Goal: Information Seeking & Learning: Learn about a topic

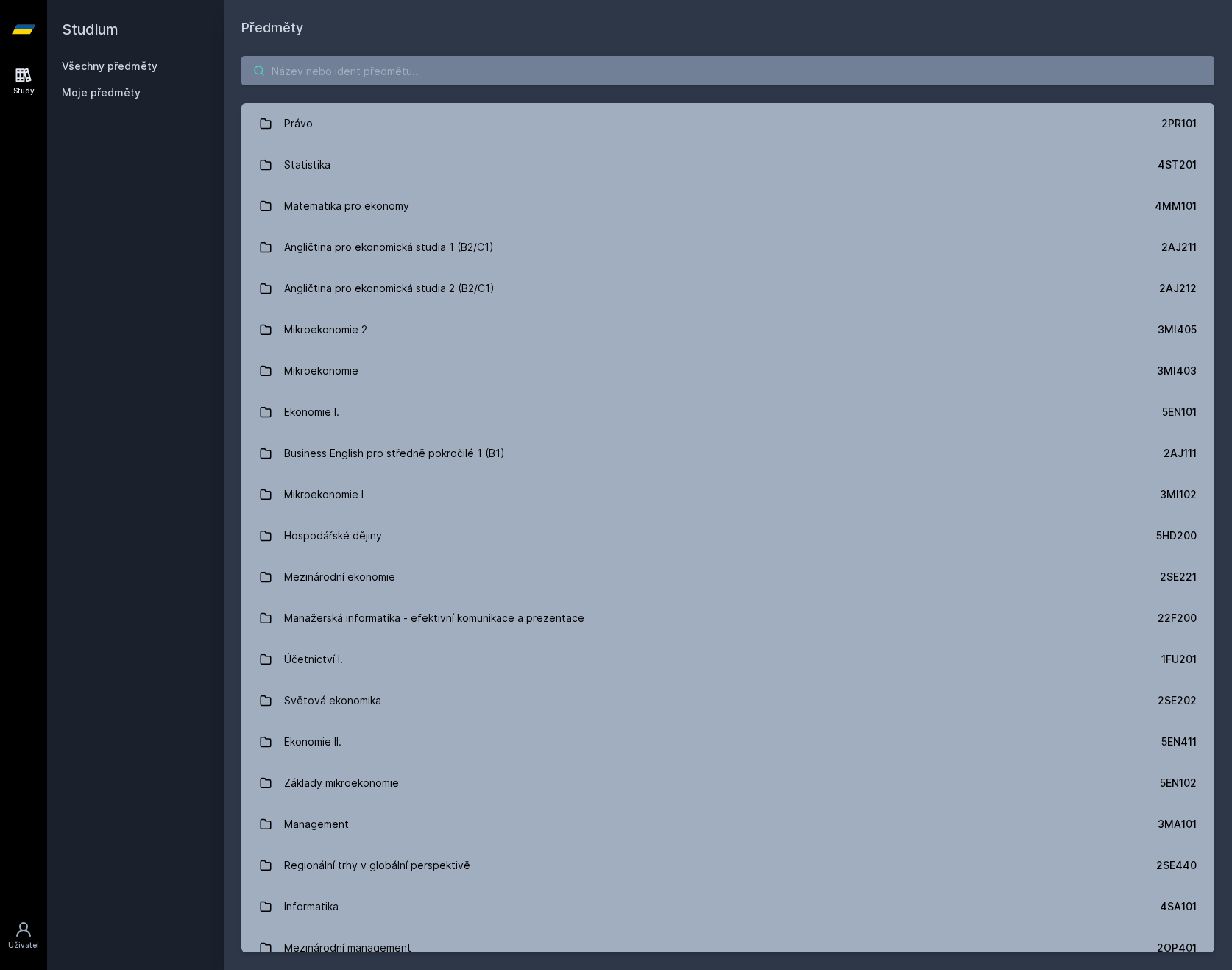
click at [328, 75] on input "search" at bounding box center [728, 71] width 973 height 30
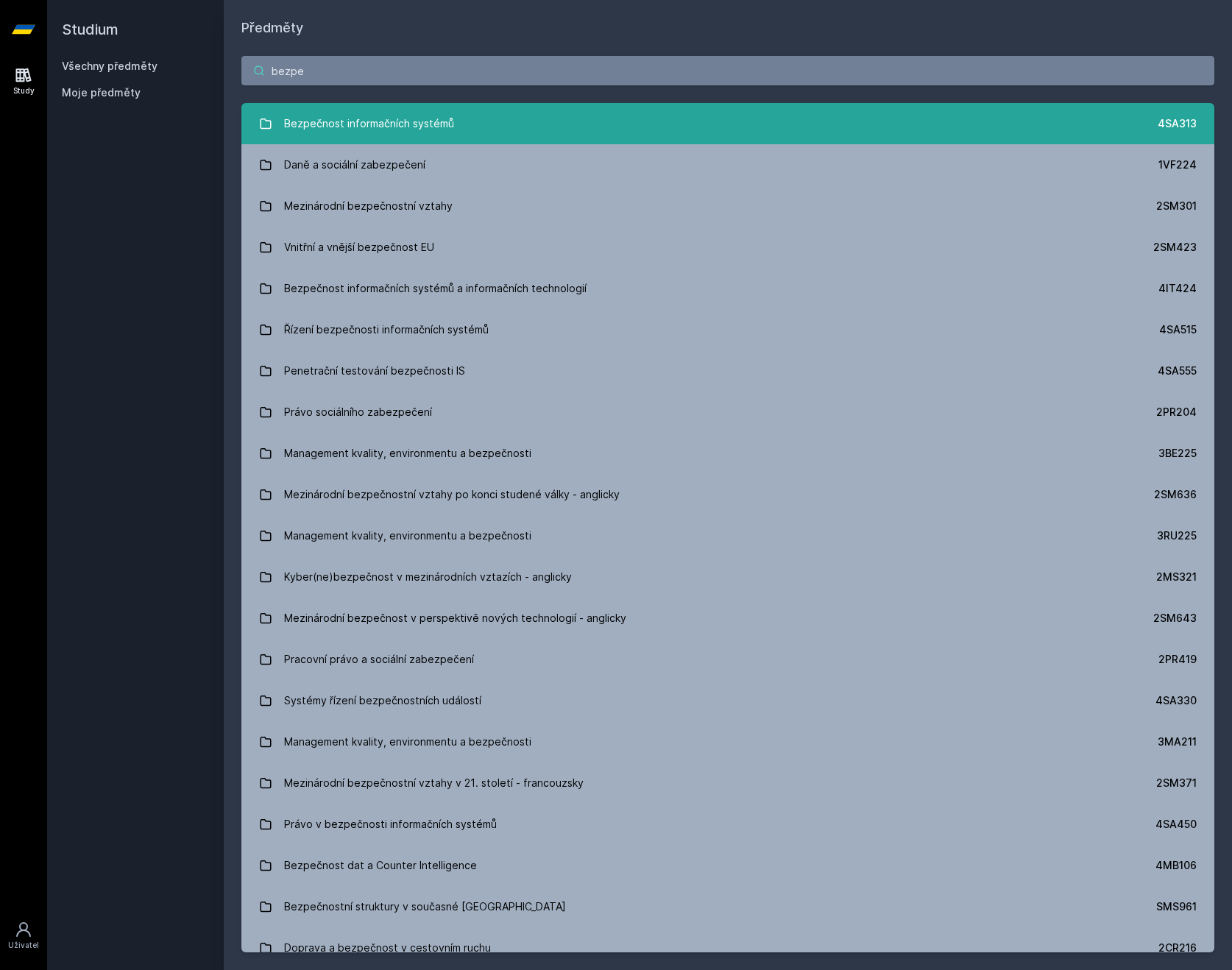
type input "bezpe"
click at [358, 129] on div "Bezpečnost informačních systémů" at bounding box center [369, 123] width 170 height 30
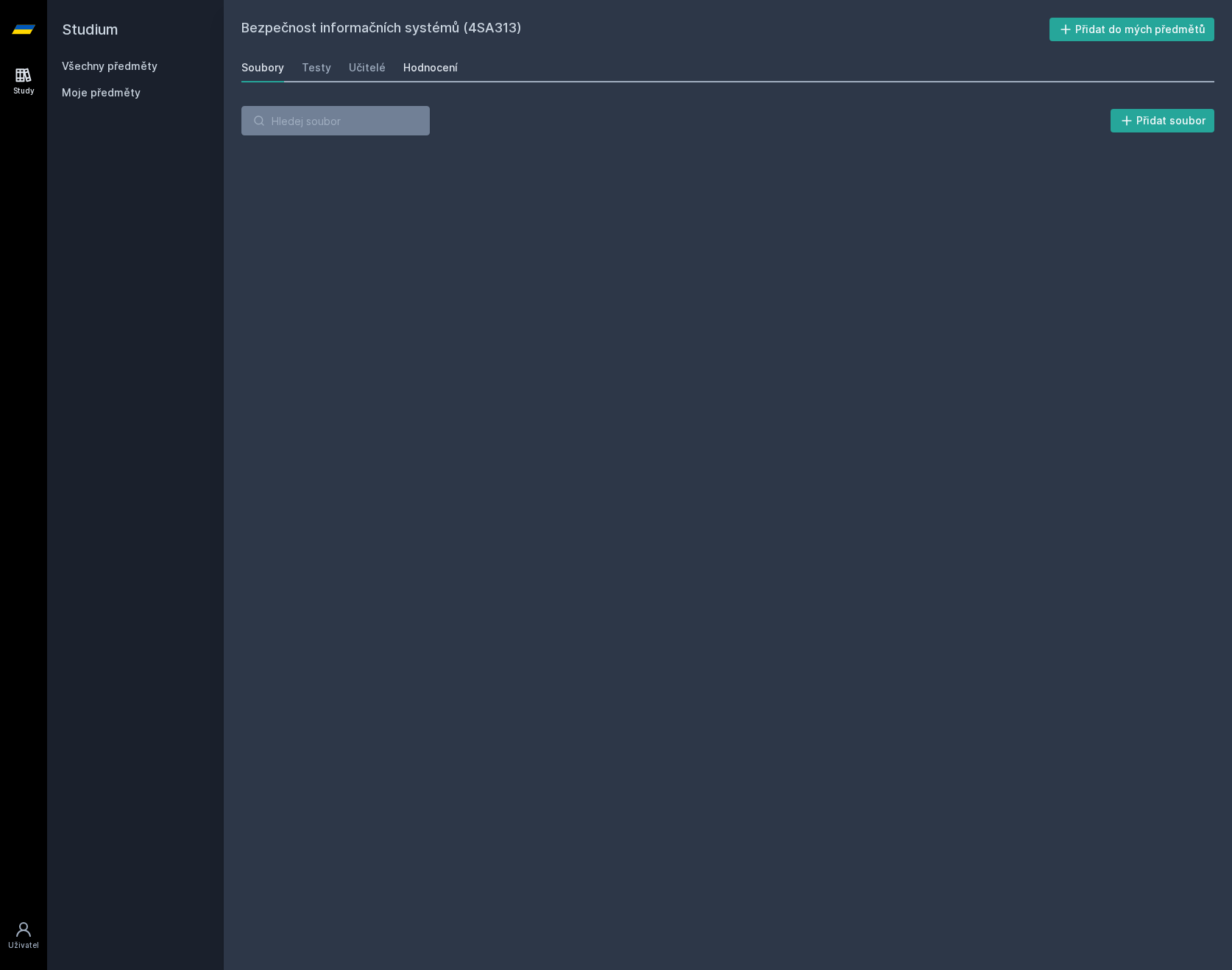
click at [404, 76] on link "Hodnocení" at bounding box center [431, 68] width 55 height 30
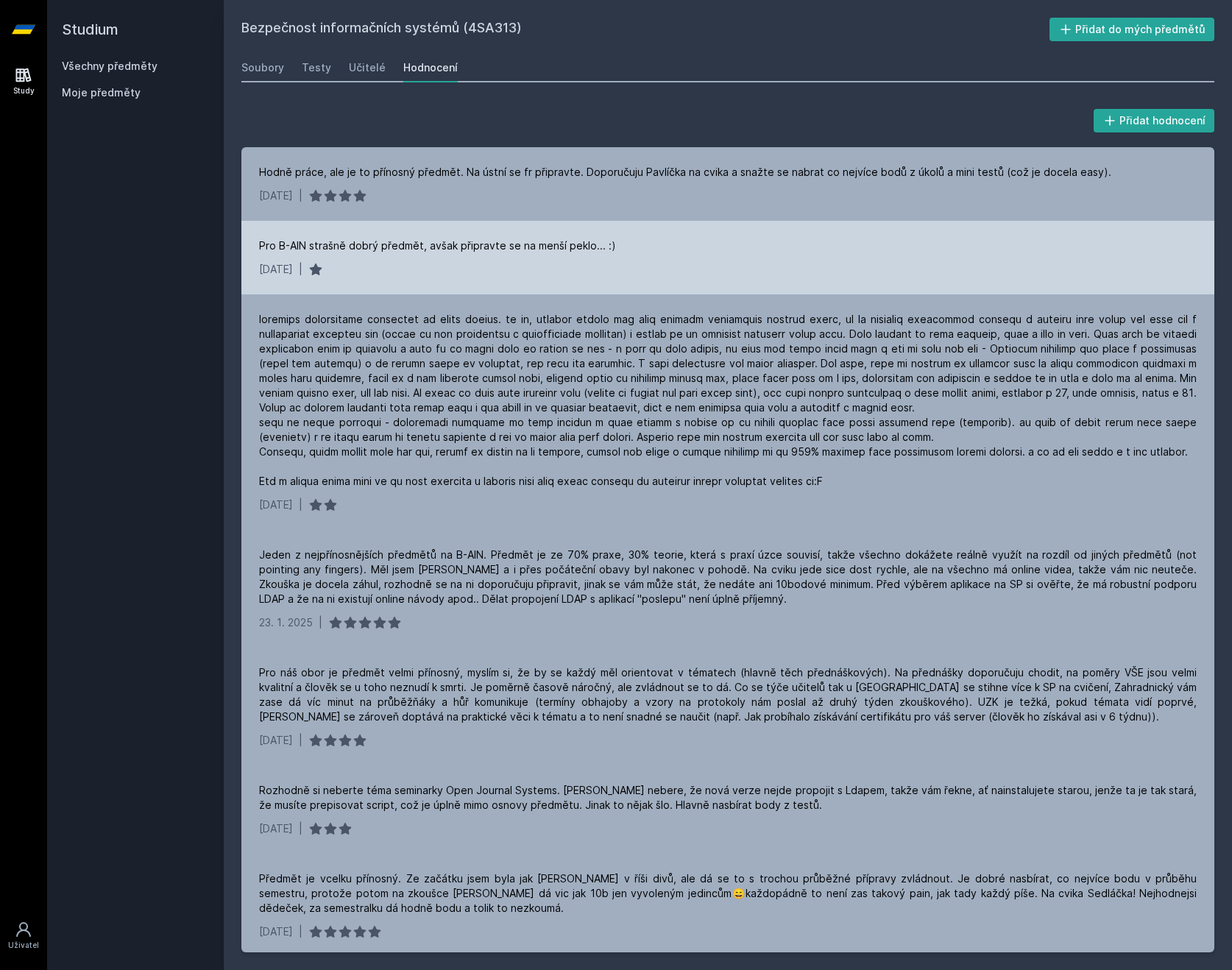
drag, startPoint x: 402, startPoint y: 76, endPoint x: 346, endPoint y: 282, distance: 213.5
click at [346, 282] on div "Pro B-AIN strašně dobrý předmět, avšak připravte se na menší peklo... :) [DATE]…" at bounding box center [728, 257] width 973 height 73
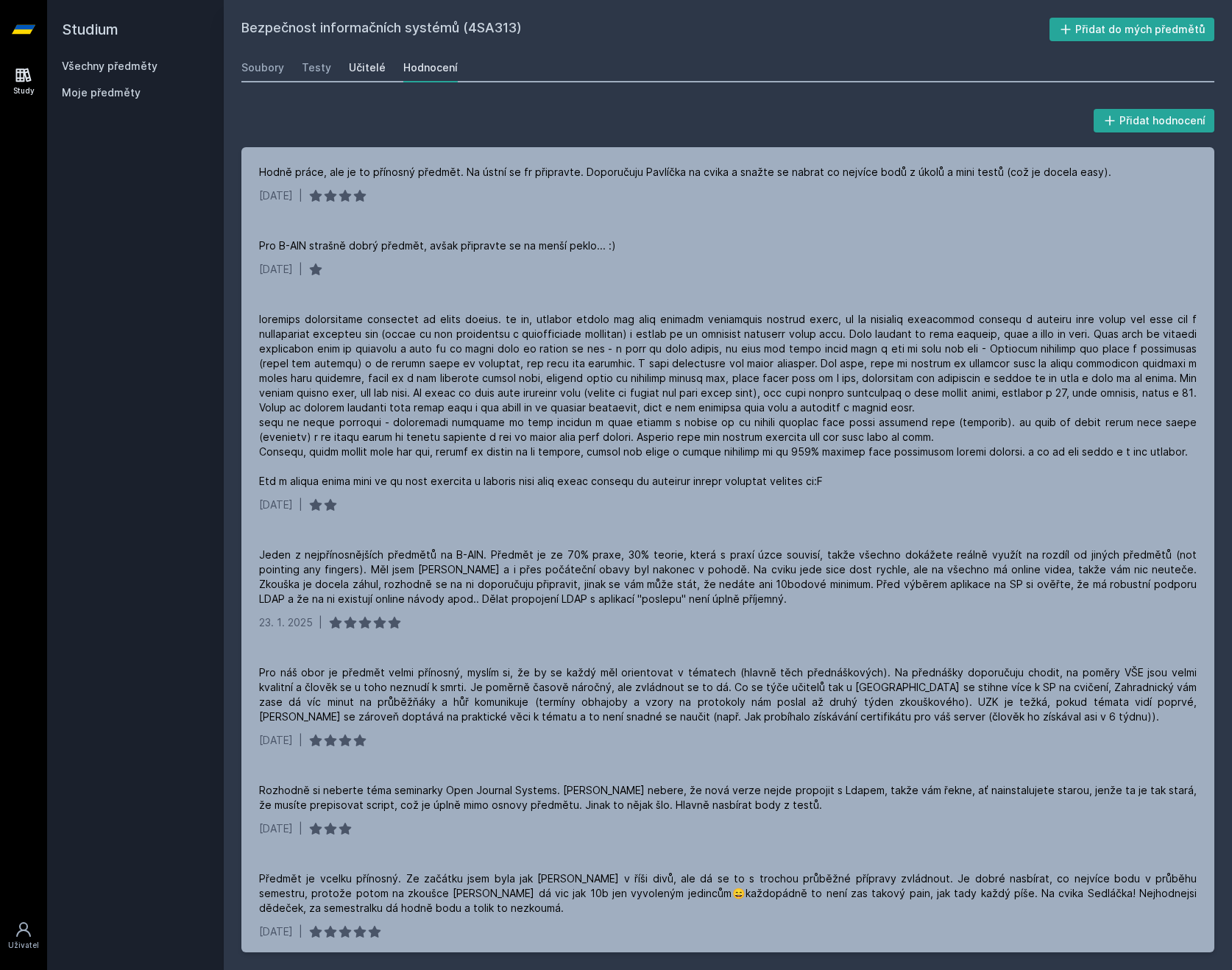
click at [352, 67] on div "Učitelé" at bounding box center [368, 68] width 37 height 15
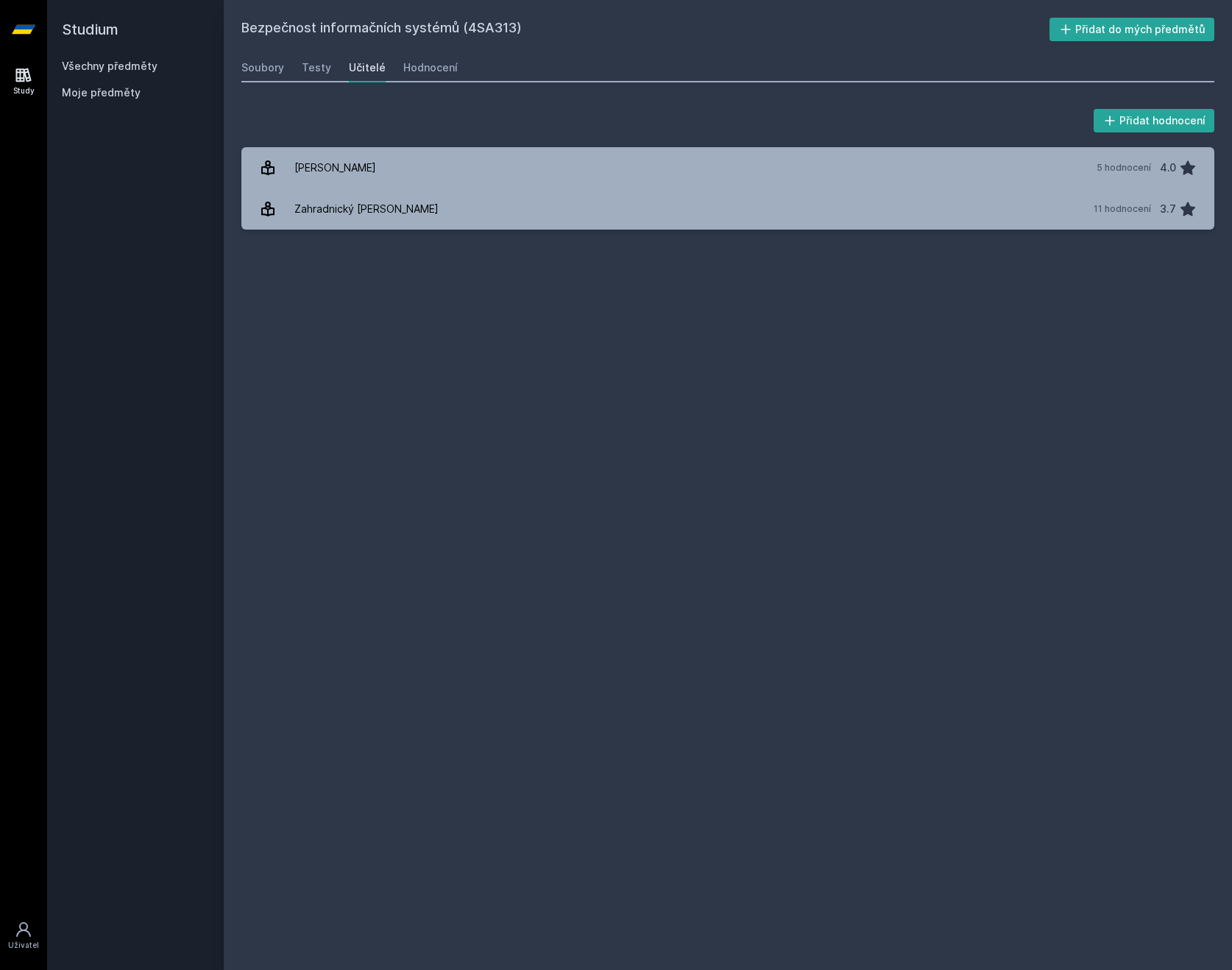
click at [330, 62] on div "Soubory Testy Učitelé Hodnocení" at bounding box center [728, 68] width 973 height 30
click at [322, 60] on div "Testy" at bounding box center [317, 68] width 30 height 15
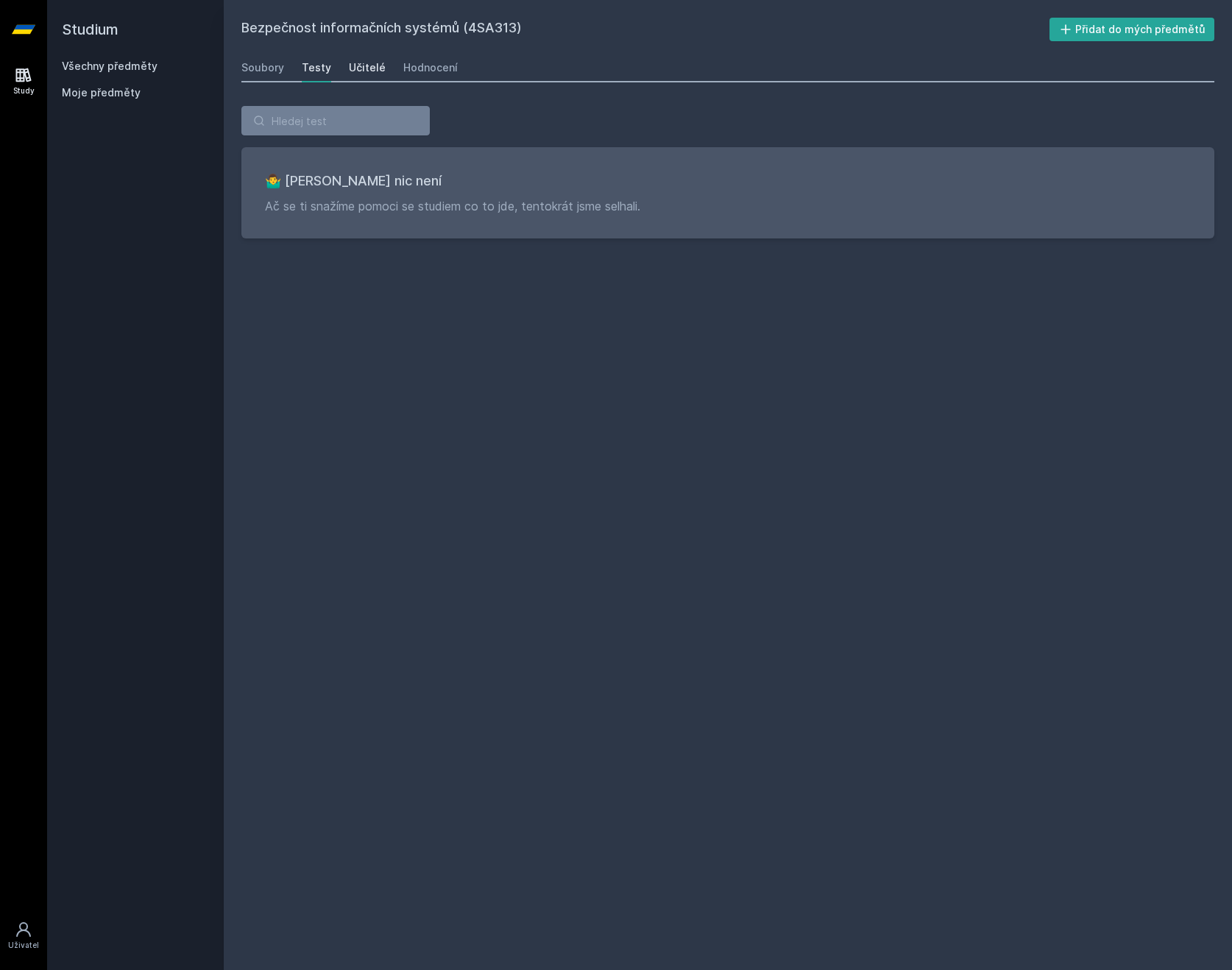
click at [357, 66] on div "Učitelé" at bounding box center [368, 68] width 37 height 15
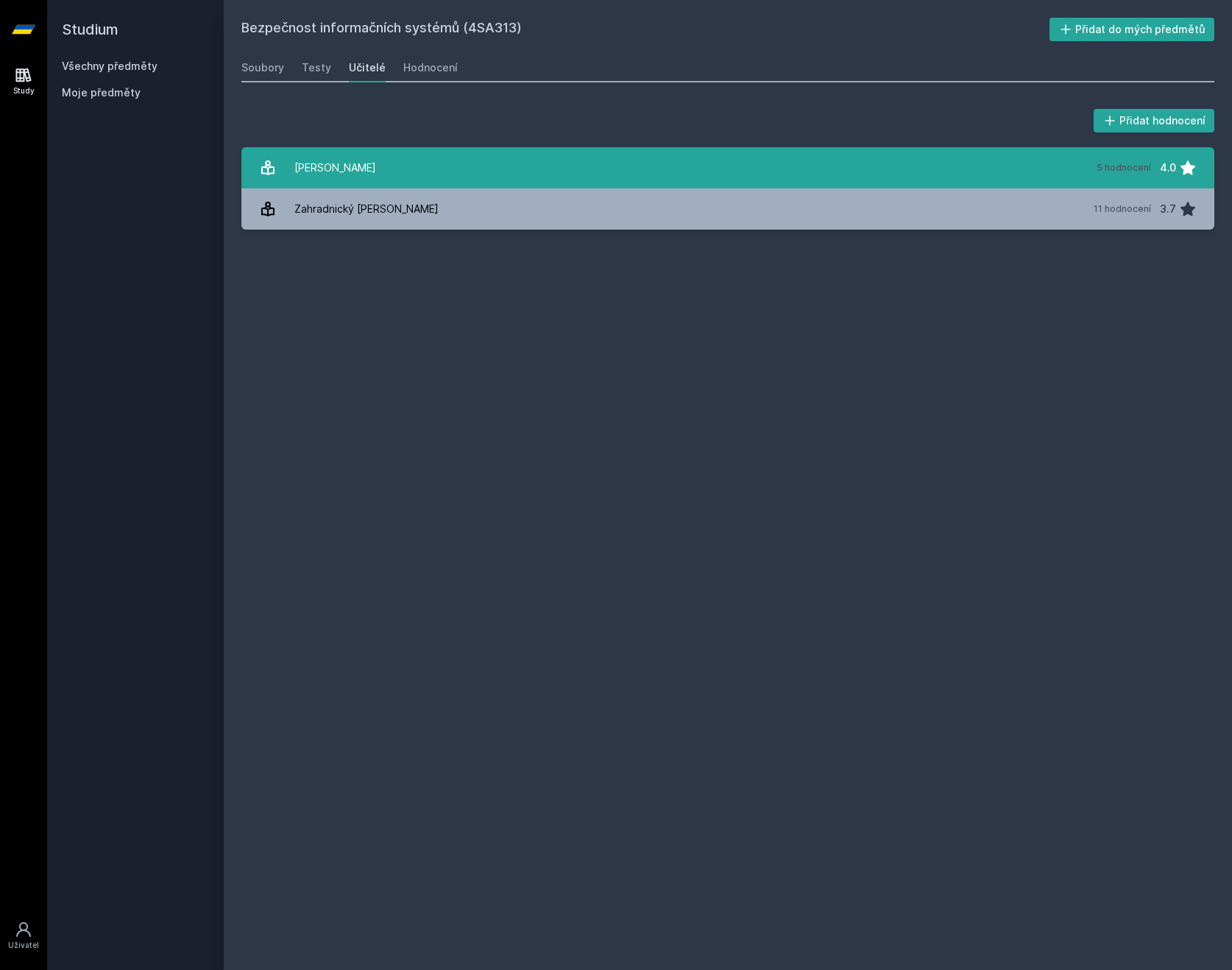
click at [374, 175] on link "[PERSON_NAME] 5 hodnocení 4.0" at bounding box center [728, 168] width 973 height 41
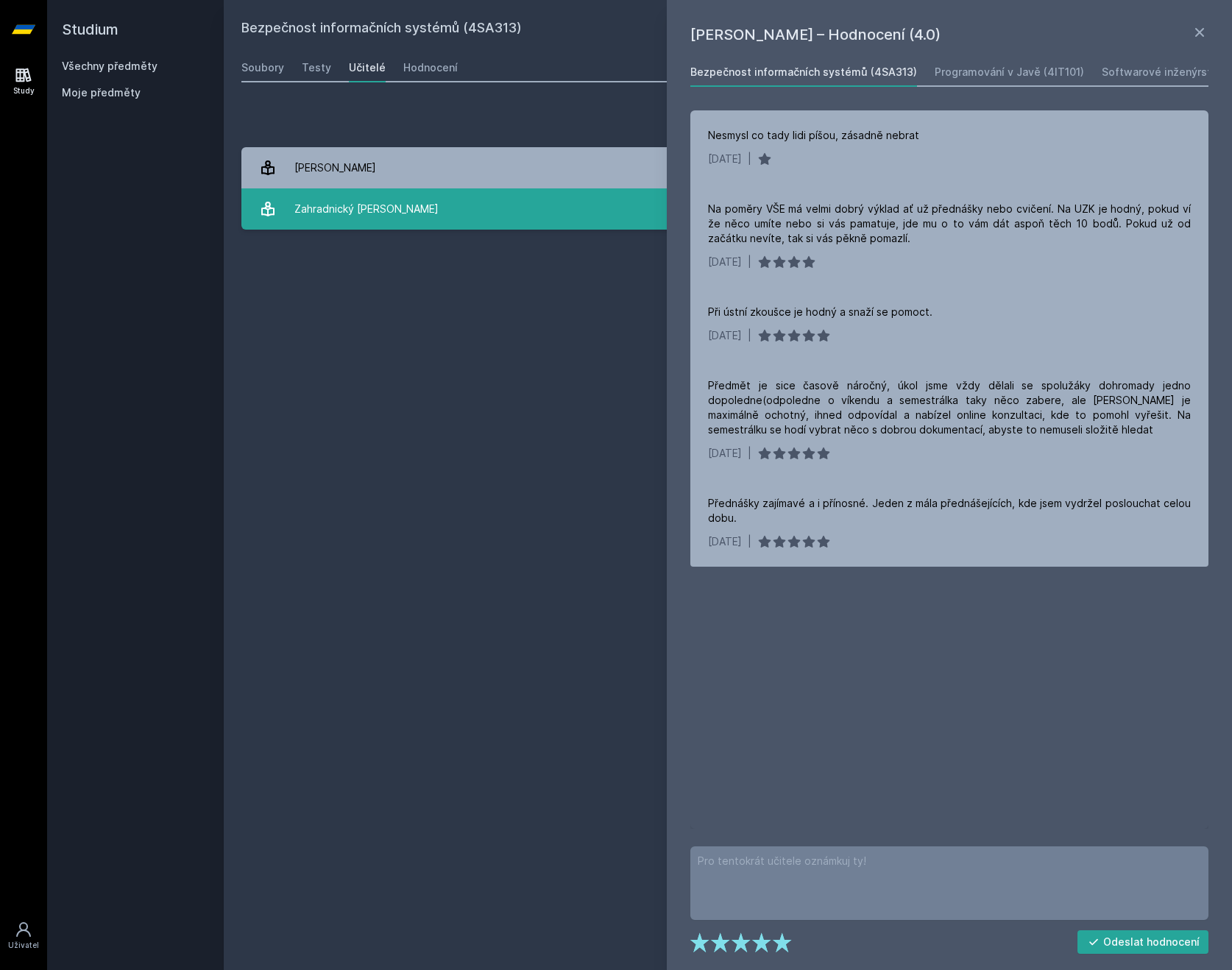
click at [331, 201] on div "Zahradnický [PERSON_NAME]" at bounding box center [366, 209] width 144 height 30
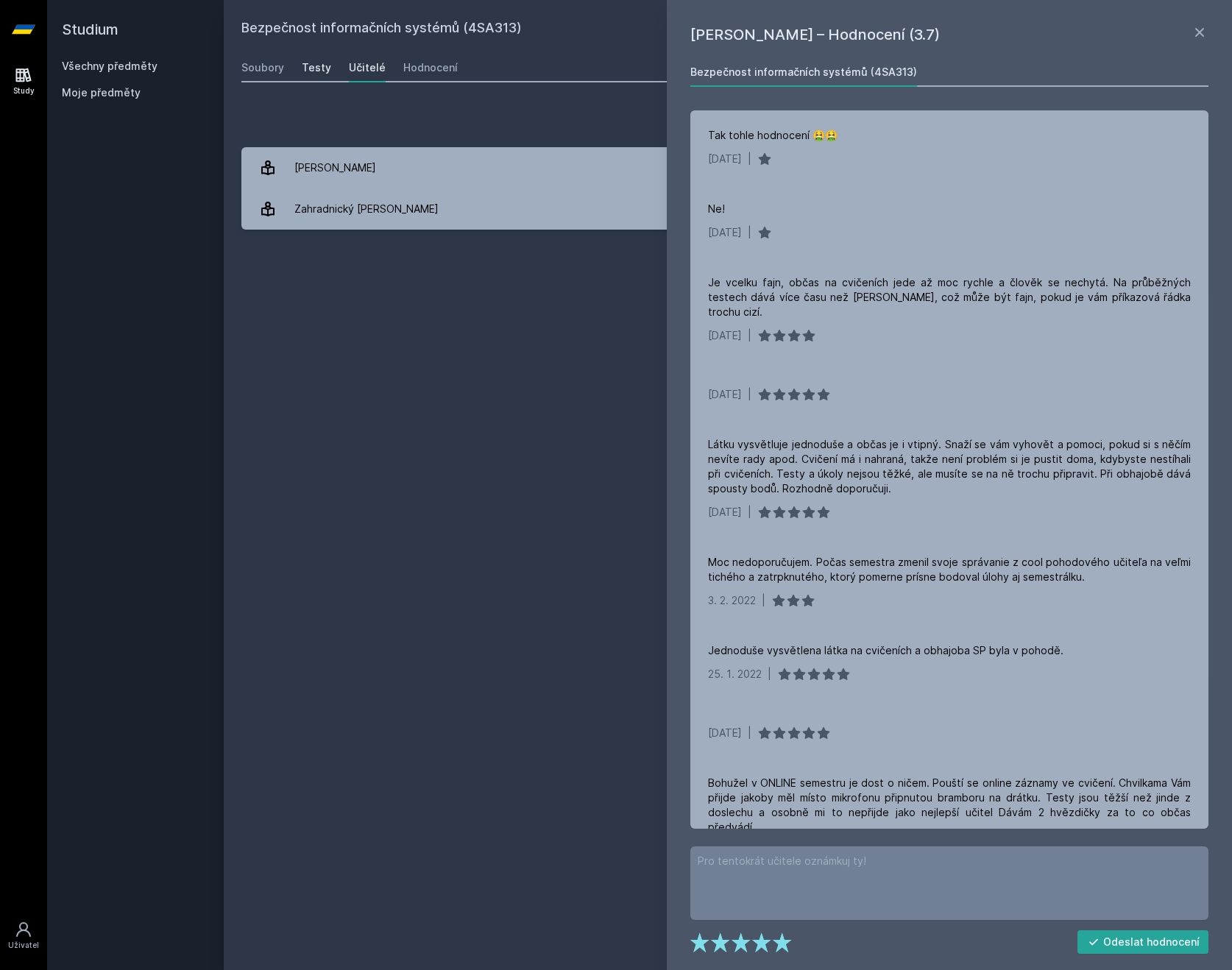
click at [314, 58] on link "Testy" at bounding box center [317, 68] width 30 height 30
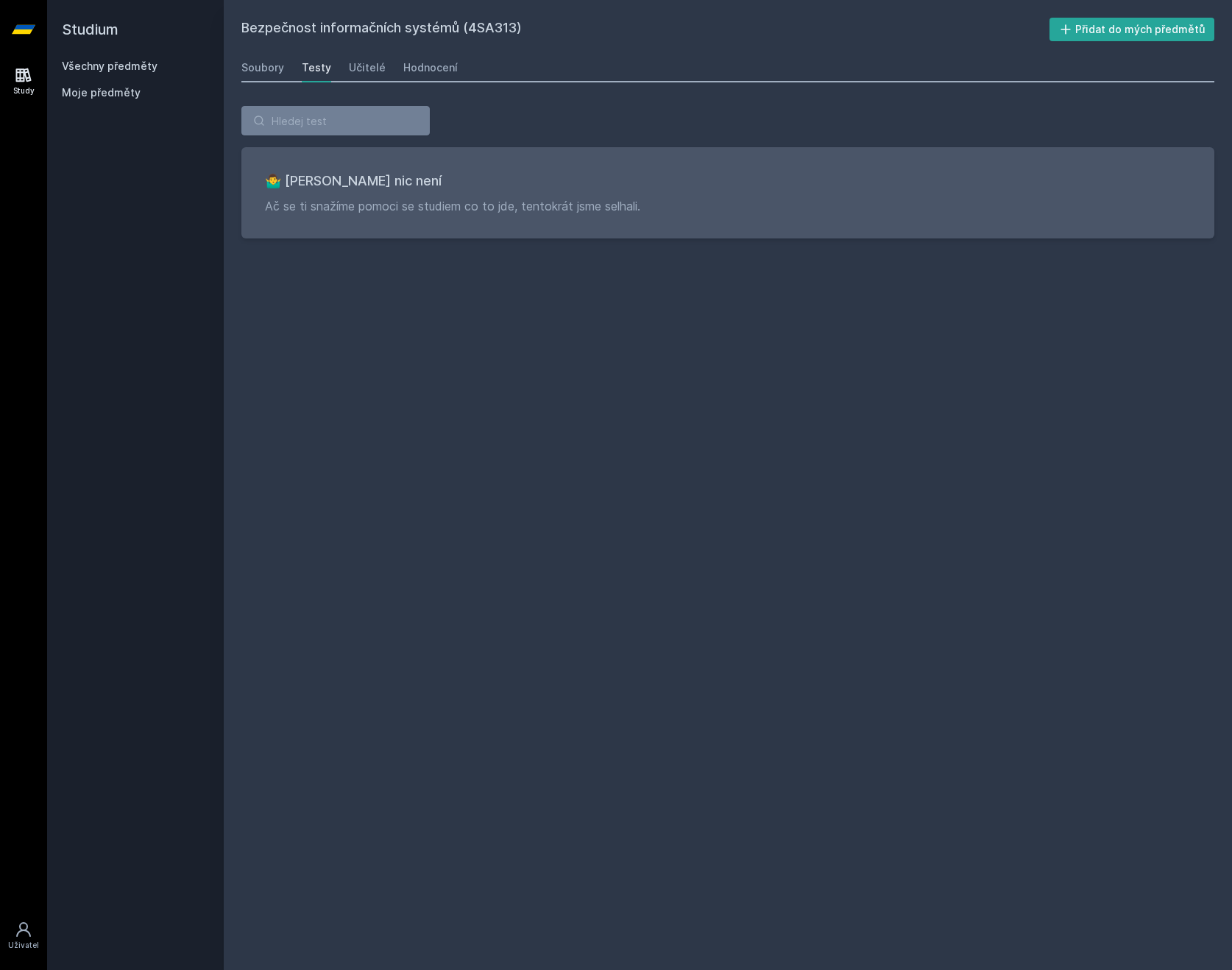
click at [238, 63] on div "Bezpečnost informačních systémů (4SA313) Přidat do mých předmětů [GEOGRAPHIC_DA…" at bounding box center [728, 485] width 1008 height 970
click at [243, 65] on div "Soubory" at bounding box center [263, 68] width 43 height 15
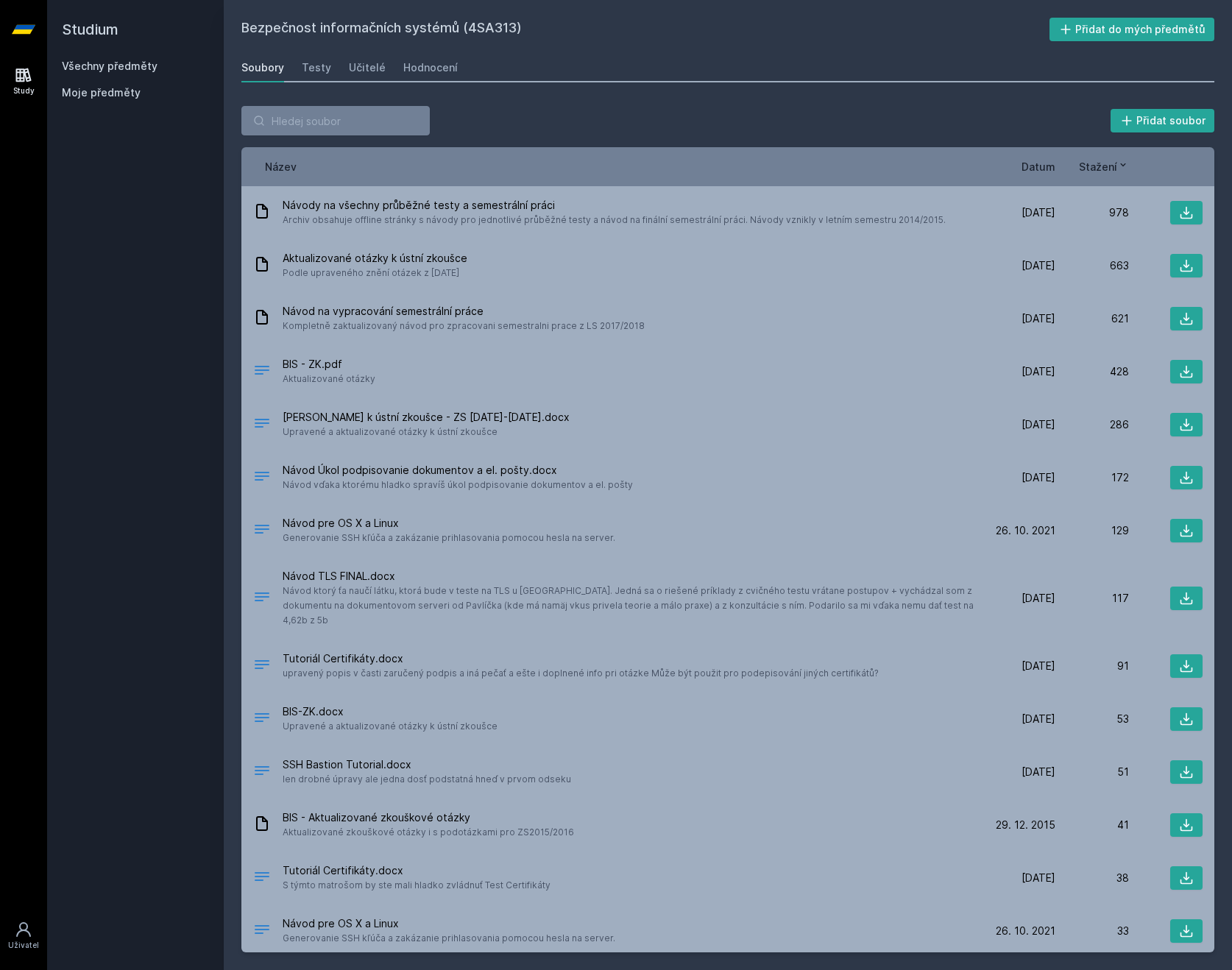
click at [1031, 165] on span "Datum" at bounding box center [1039, 166] width 33 height 16
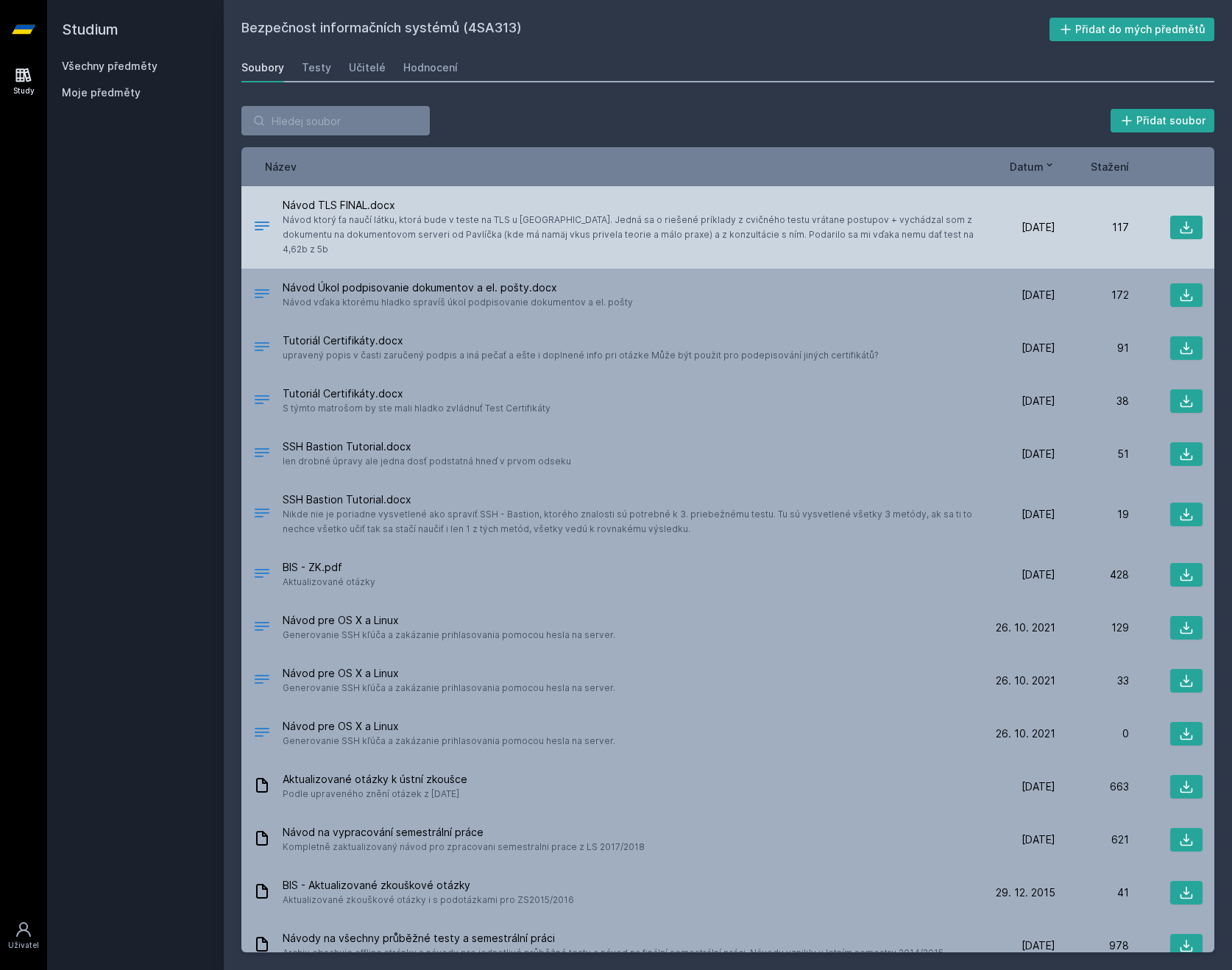
scroll to position [158, 0]
